Goal: Book appointment/travel/reservation

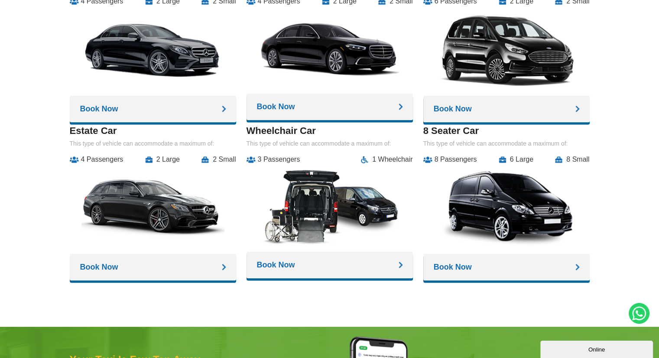
scroll to position [1213, 0]
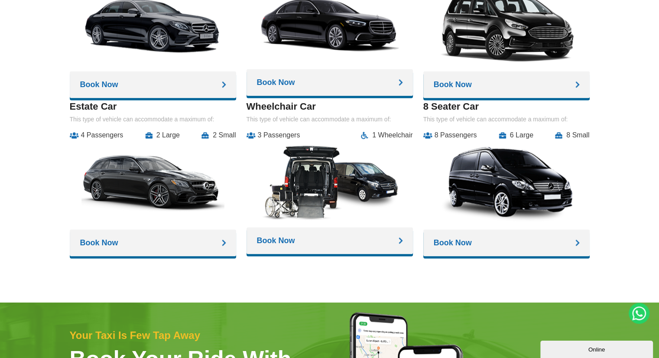
click at [324, 254] on link "Book Now" at bounding box center [330, 240] width 166 height 27
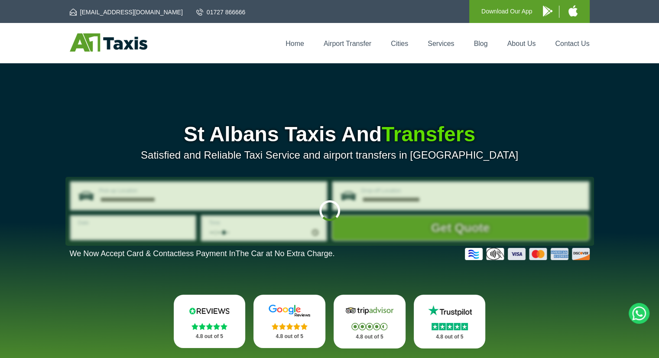
type input "**********"
